Goal: Check status: Check status

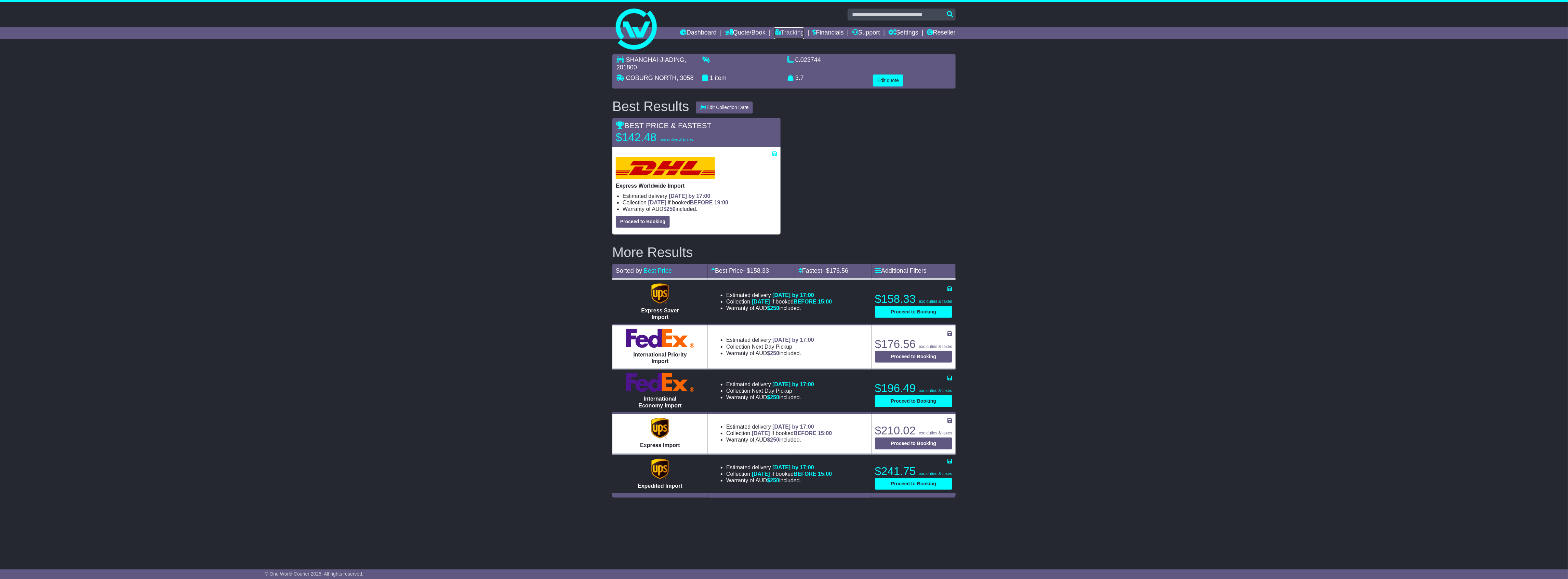
click at [791, 33] on link "Tracking" at bounding box center [789, 33] width 30 height 12
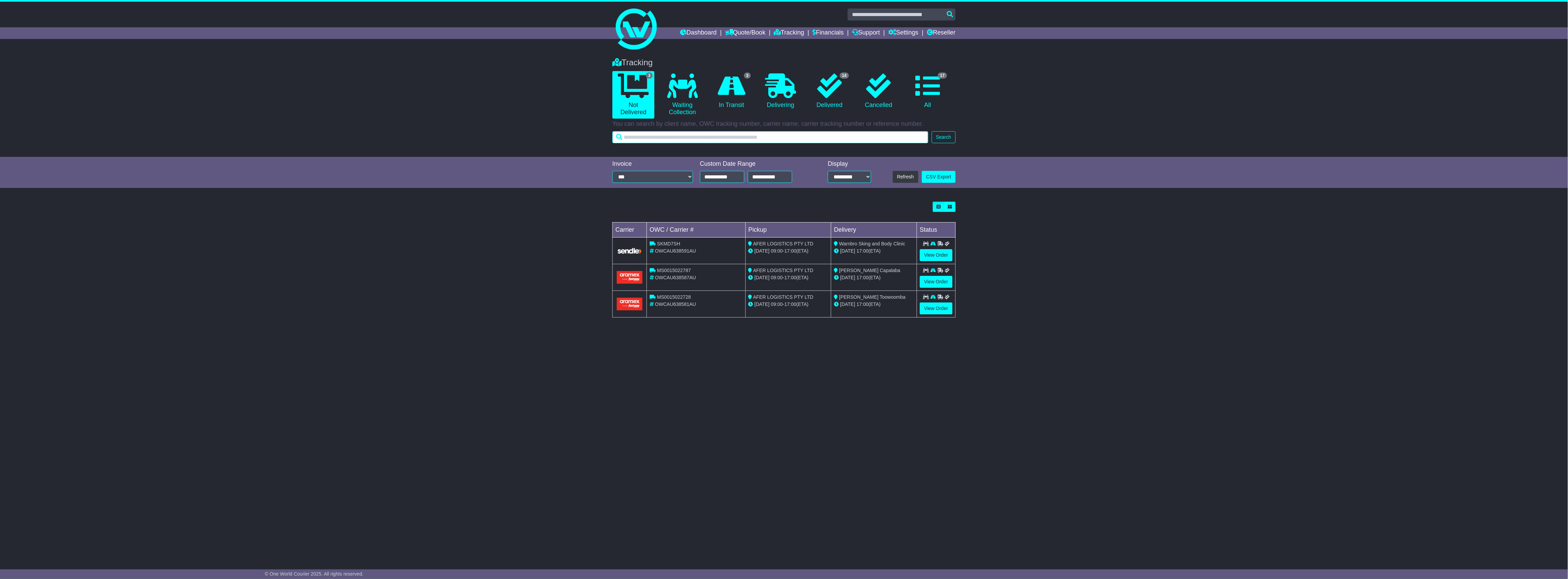
click at [767, 135] on input "text" at bounding box center [770, 137] width 316 height 12
paste input "**********"
type input "**********"
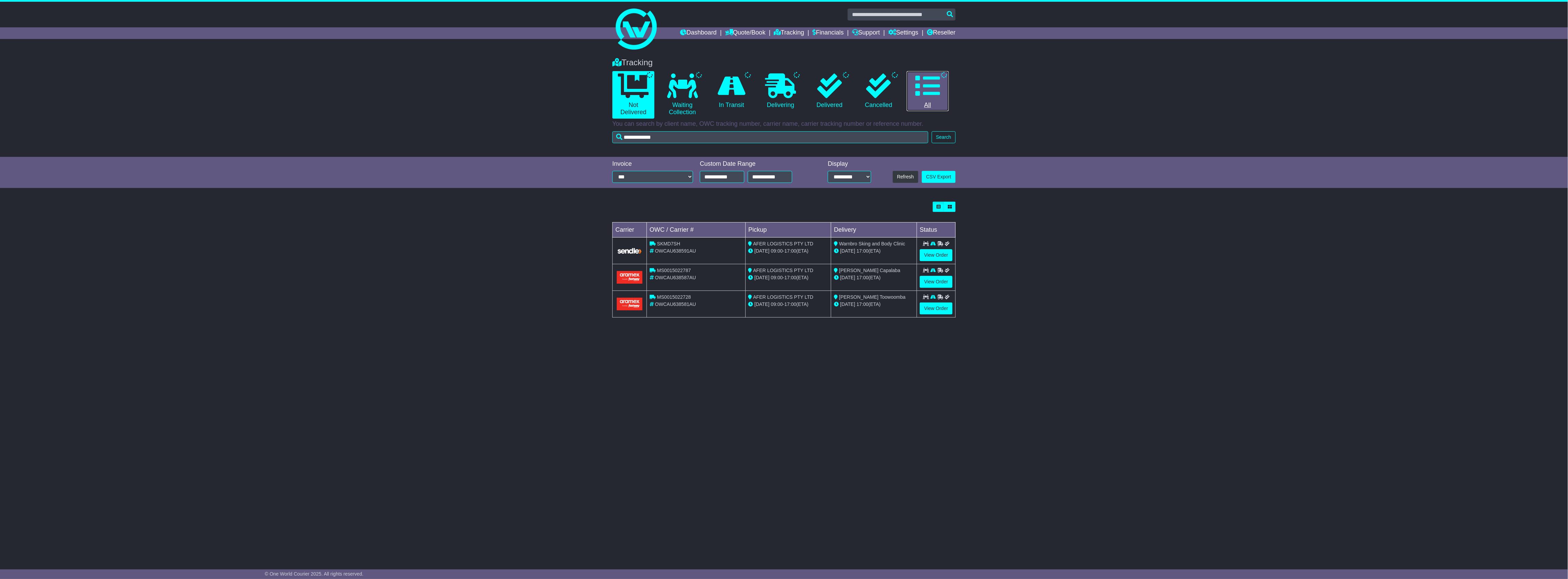
click at [923, 106] on link "All" at bounding box center [928, 91] width 42 height 40
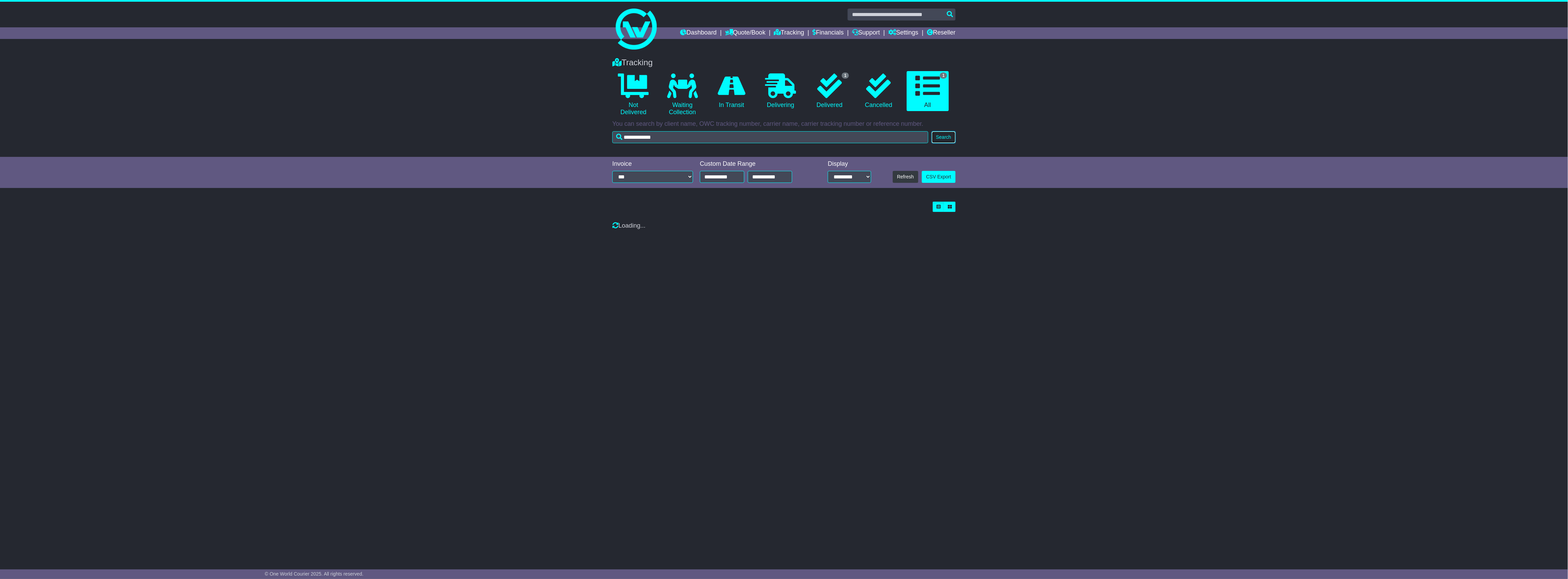
click at [949, 139] on button "Search" at bounding box center [943, 137] width 24 height 12
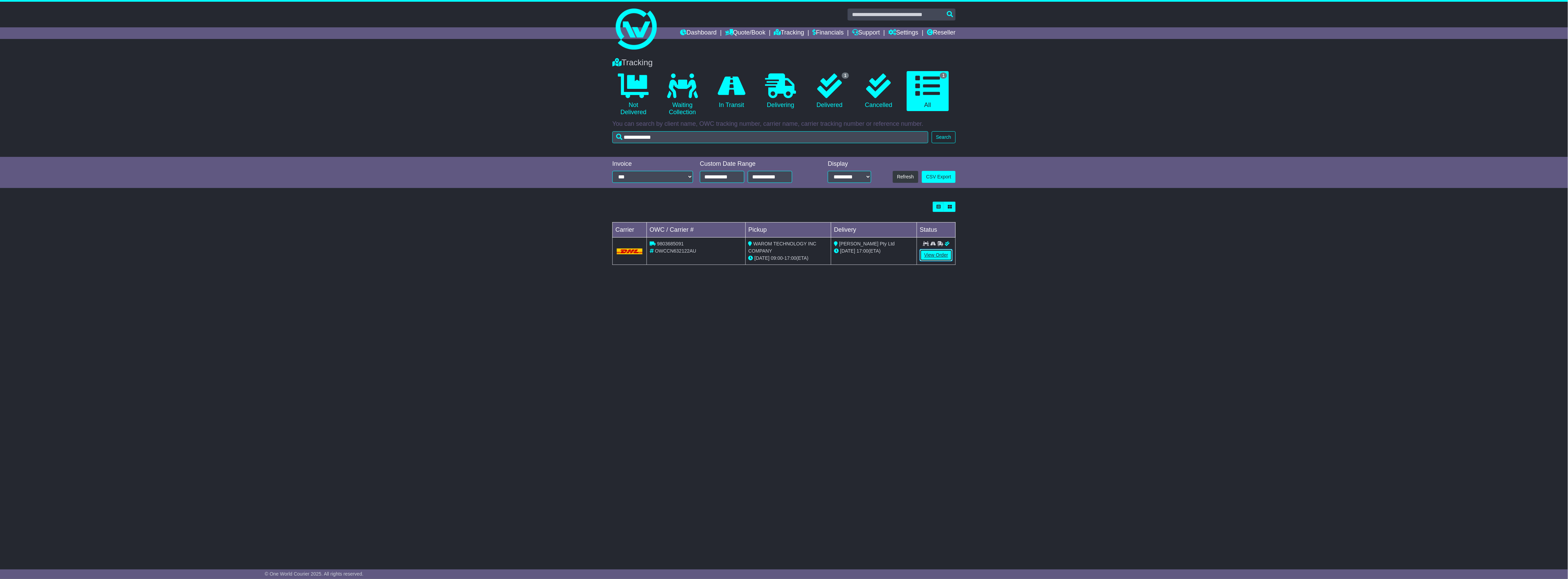
click at [933, 257] on link "View Order" at bounding box center [936, 255] width 33 height 12
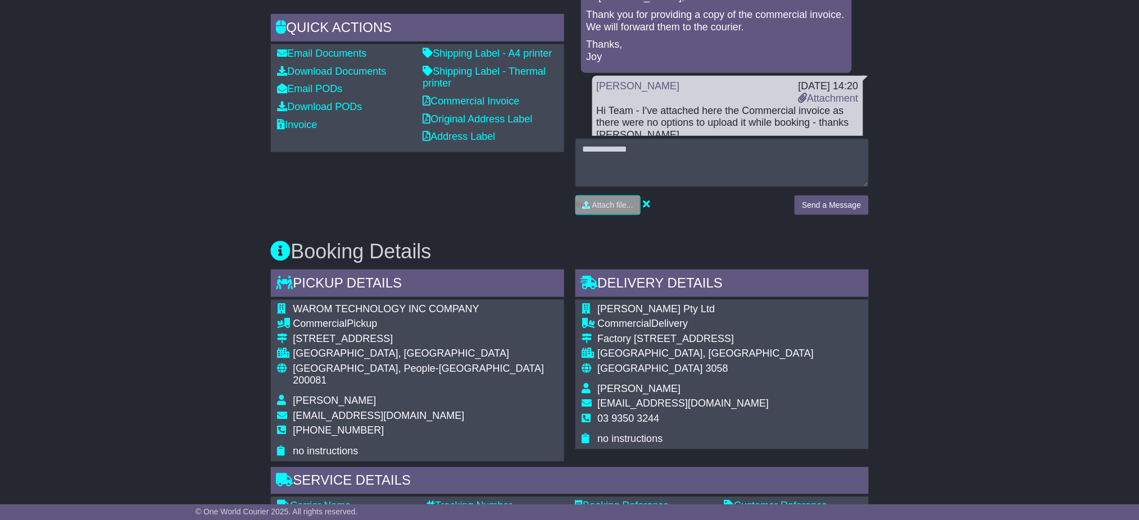
scroll to position [524, 0]
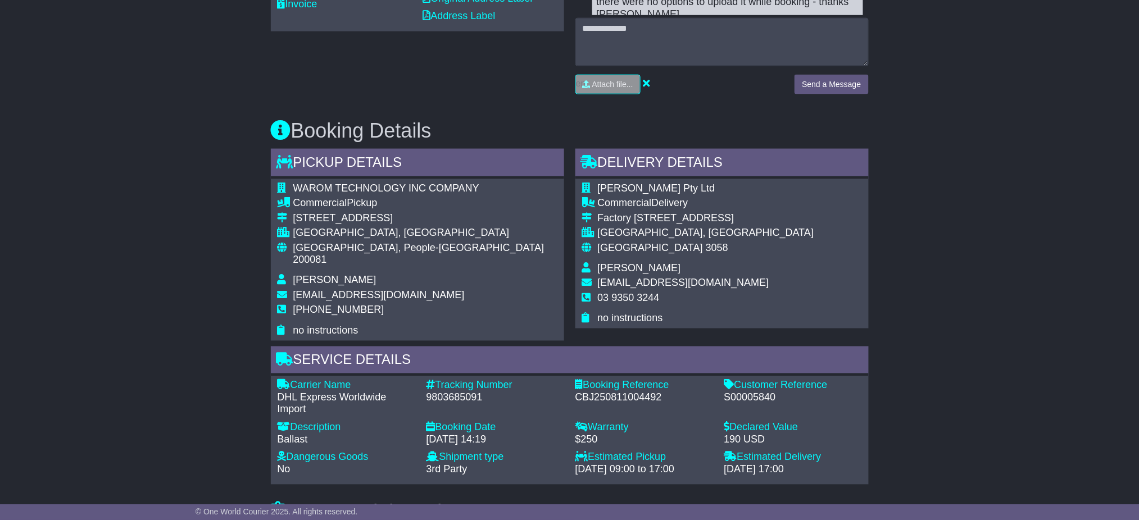
click at [304, 275] on span "[PERSON_NAME]" at bounding box center [334, 280] width 83 height 11
drag, startPoint x: 338, startPoint y: 265, endPoint x: 348, endPoint y: 265, distance: 10.1
click at [348, 275] on td "[PERSON_NAME]" at bounding box center [425, 282] width 264 height 15
copy span "[PERSON_NAME]"
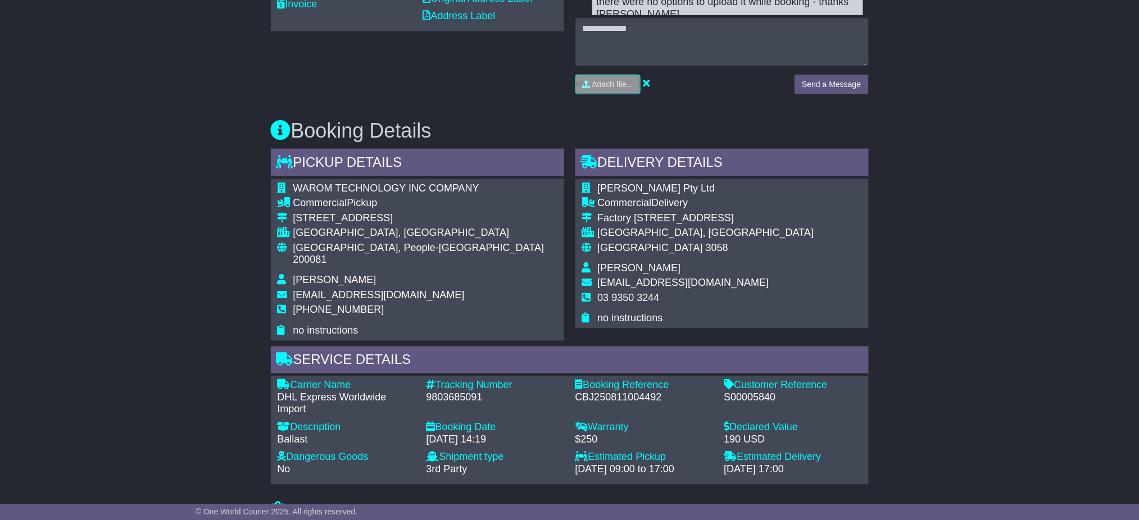
click at [299, 304] on span "[PHONE_NUMBER]" at bounding box center [338, 309] width 91 height 11
drag, startPoint x: 343, startPoint y: 294, endPoint x: 376, endPoint y: 299, distance: 33.4
click at [376, 304] on td "[PHONE_NUMBER]" at bounding box center [425, 314] width 264 height 21
copy span "[PHONE_NUMBER]"
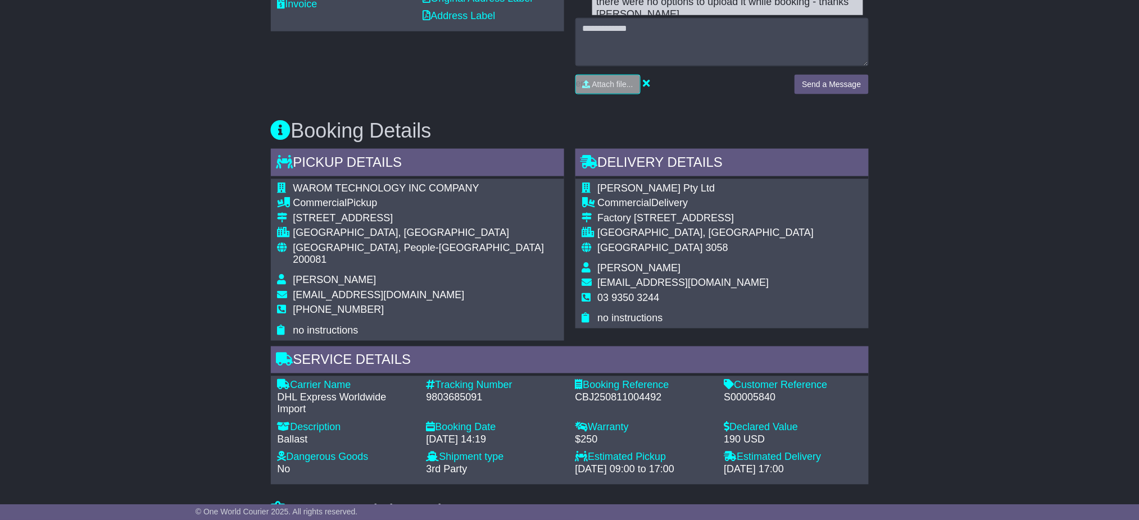
click at [306, 290] on span "[EMAIL_ADDRESS][DOMAIN_NAME]" at bounding box center [378, 295] width 171 height 11
drag, startPoint x: 360, startPoint y: 280, endPoint x: 375, endPoint y: 280, distance: 15.2
click at [375, 290] on span "[EMAIL_ADDRESS][DOMAIN_NAME]" at bounding box center [378, 295] width 171 height 11
copy span "[EMAIL_ADDRESS][DOMAIN_NAME]"
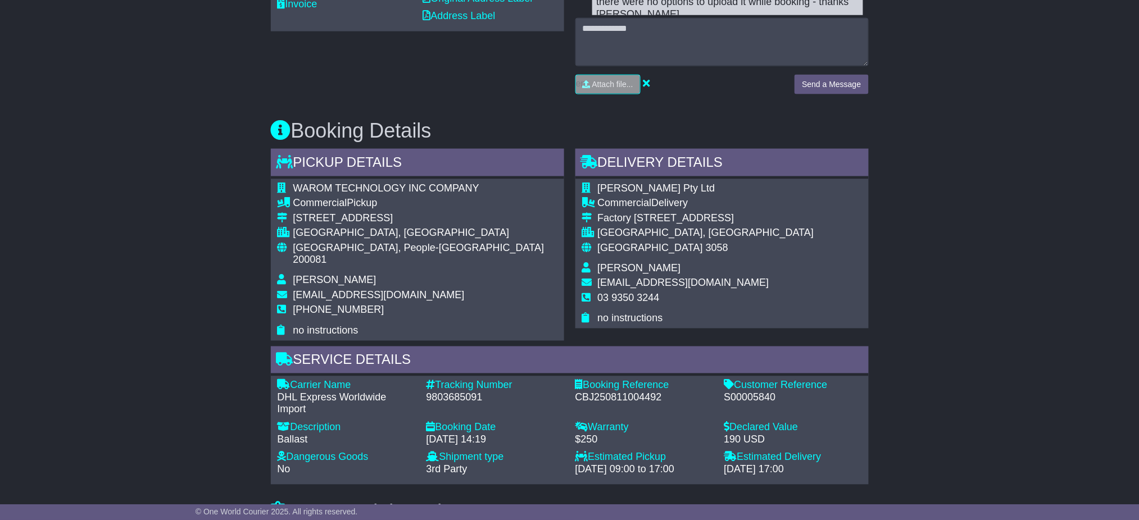
click at [601, 185] on span "[PERSON_NAME] Pty Ltd" at bounding box center [656, 188] width 117 height 11
click at [602, 185] on span "[PERSON_NAME] Pty Ltd" at bounding box center [656, 188] width 117 height 11
drag, startPoint x: 639, startPoint y: 185, endPoint x: 679, endPoint y: 185, distance: 39.9
click at [679, 185] on td "[PERSON_NAME] Pty Ltd" at bounding box center [706, 190] width 216 height 15
copy span "[PERSON_NAME] Pty Ltd"
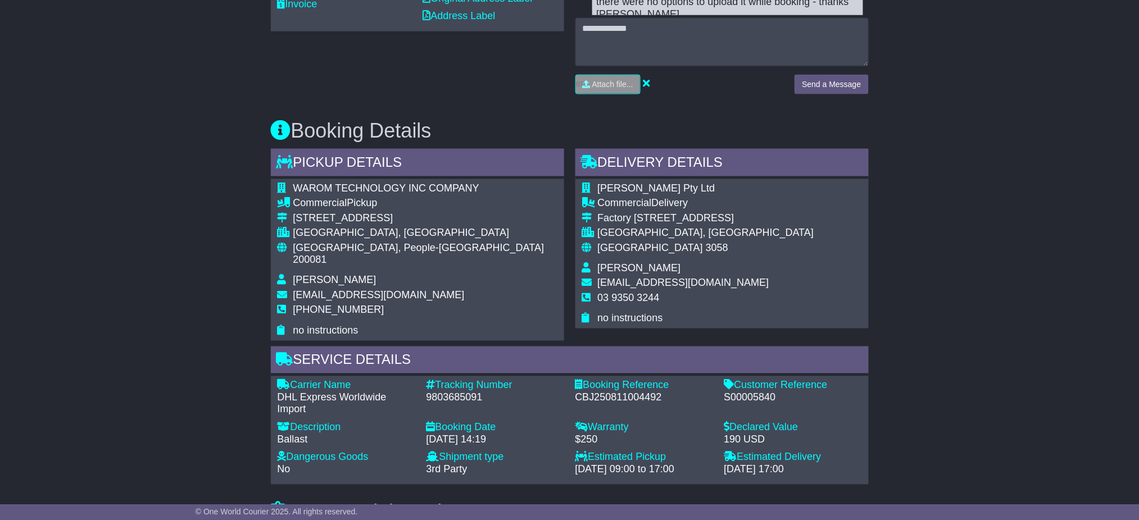
click at [607, 266] on span "[PERSON_NAME]" at bounding box center [639, 268] width 83 height 11
click at [608, 266] on span "[PERSON_NAME]" at bounding box center [639, 268] width 83 height 11
click at [657, 264] on td "[PERSON_NAME]" at bounding box center [706, 270] width 216 height 15
copy span "[PERSON_NAME]"
click at [604, 296] on span "03 9350 3244" at bounding box center [629, 298] width 62 height 11
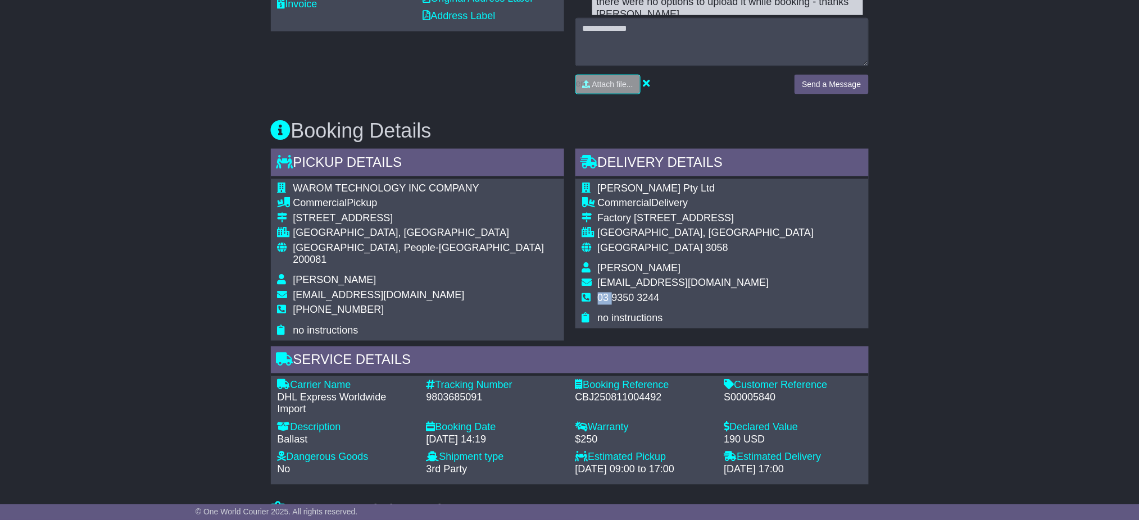
click at [604, 296] on span "03 9350 3244" at bounding box center [629, 298] width 62 height 11
drag, startPoint x: 634, startPoint y: 294, endPoint x: 661, endPoint y: 295, distance: 27.5
click at [661, 295] on td "03 9350 3244" at bounding box center [706, 303] width 216 height 21
copy span "03 9350 3244"
click at [601, 282] on span "[EMAIL_ADDRESS][DOMAIN_NAME]" at bounding box center [683, 282] width 171 height 11
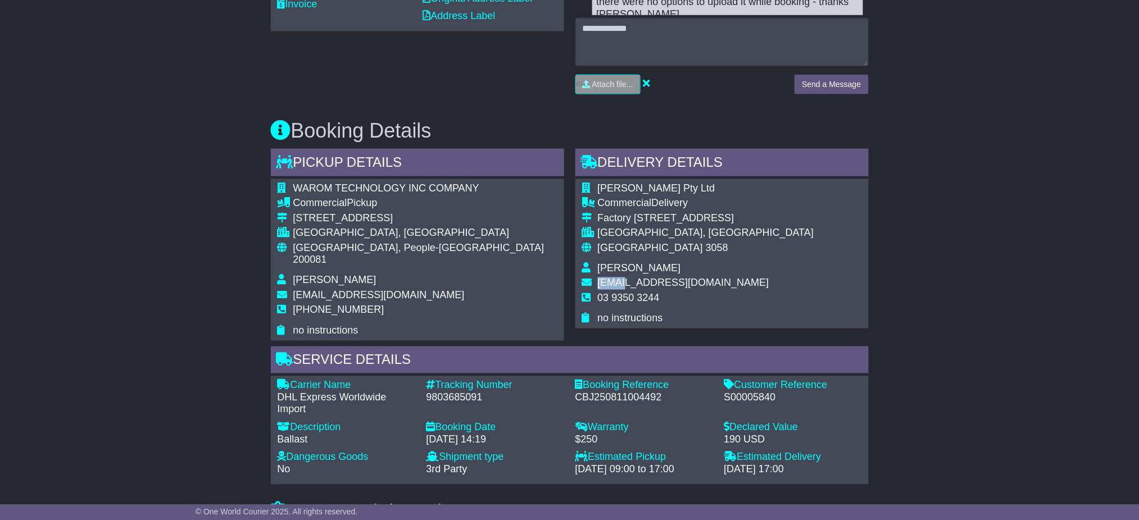
click at [601, 282] on span "[EMAIL_ADDRESS][DOMAIN_NAME]" at bounding box center [683, 282] width 171 height 11
click at [672, 279] on span "[EMAIL_ADDRESS][DOMAIN_NAME]" at bounding box center [683, 282] width 171 height 11
copy span "[EMAIL_ADDRESS][DOMAIN_NAME]"
click at [607, 215] on div "Factory [STREET_ADDRESS]" at bounding box center [706, 218] width 216 height 12
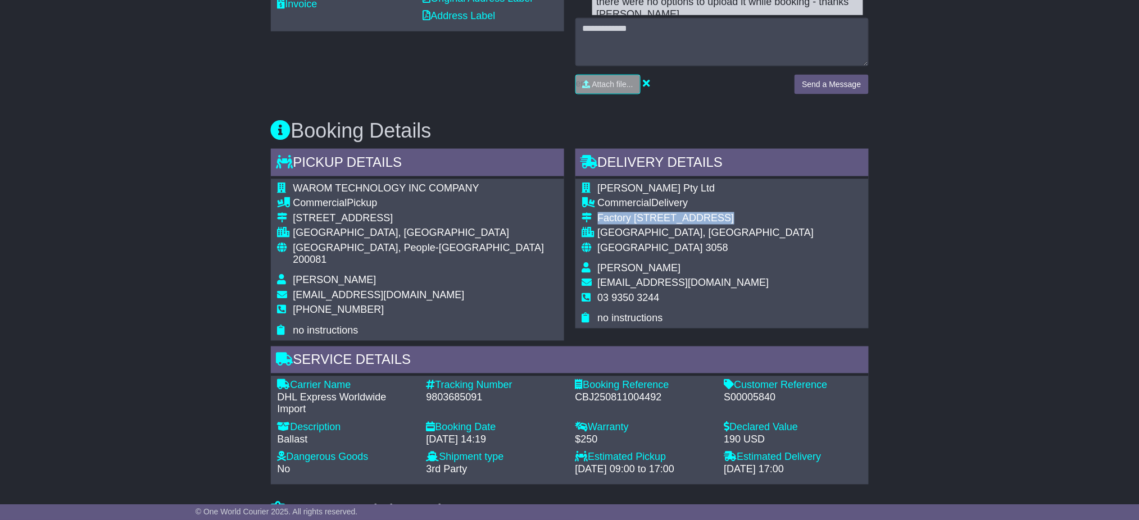
drag, startPoint x: 686, startPoint y: 215, endPoint x: 703, endPoint y: 215, distance: 16.9
click at [703, 215] on div "Factory [STREET_ADDRESS]" at bounding box center [706, 218] width 216 height 12
copy div "Factory [STREET_ADDRESS]"
